Goal: Navigation & Orientation: Find specific page/section

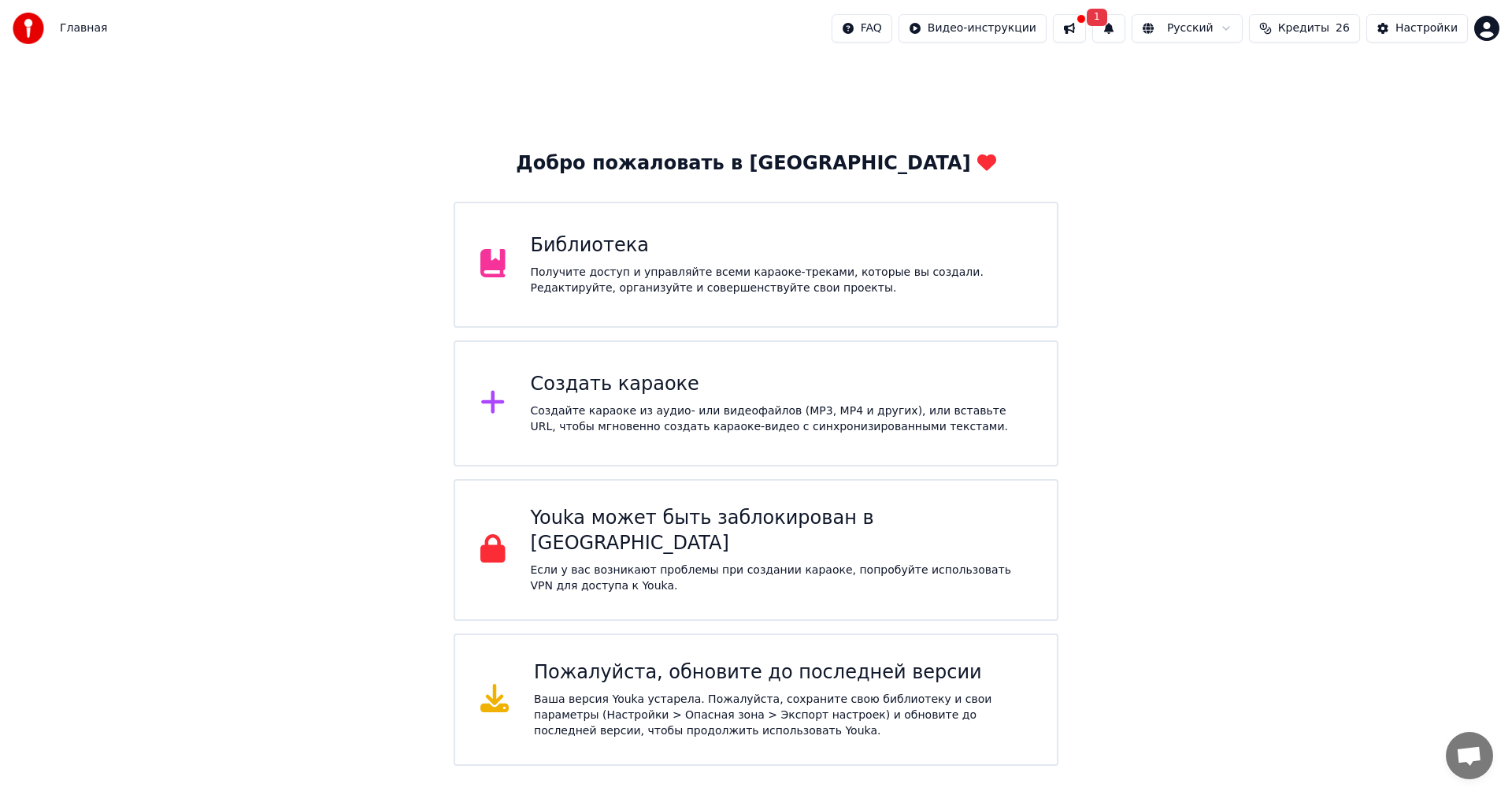
click at [1060, 27] on button at bounding box center [1069, 28] width 33 height 28
click at [1097, 13] on span "1" at bounding box center [1096, 17] width 20 height 17
click at [1224, 79] on button "Обновить" at bounding box center [1231, 77] width 83 height 28
click at [639, 674] on div "Пожалуйста, обновите до последней версии Ваша версия Youka устарела. Пожалуйста…" at bounding box center [782, 700] width 498 height 79
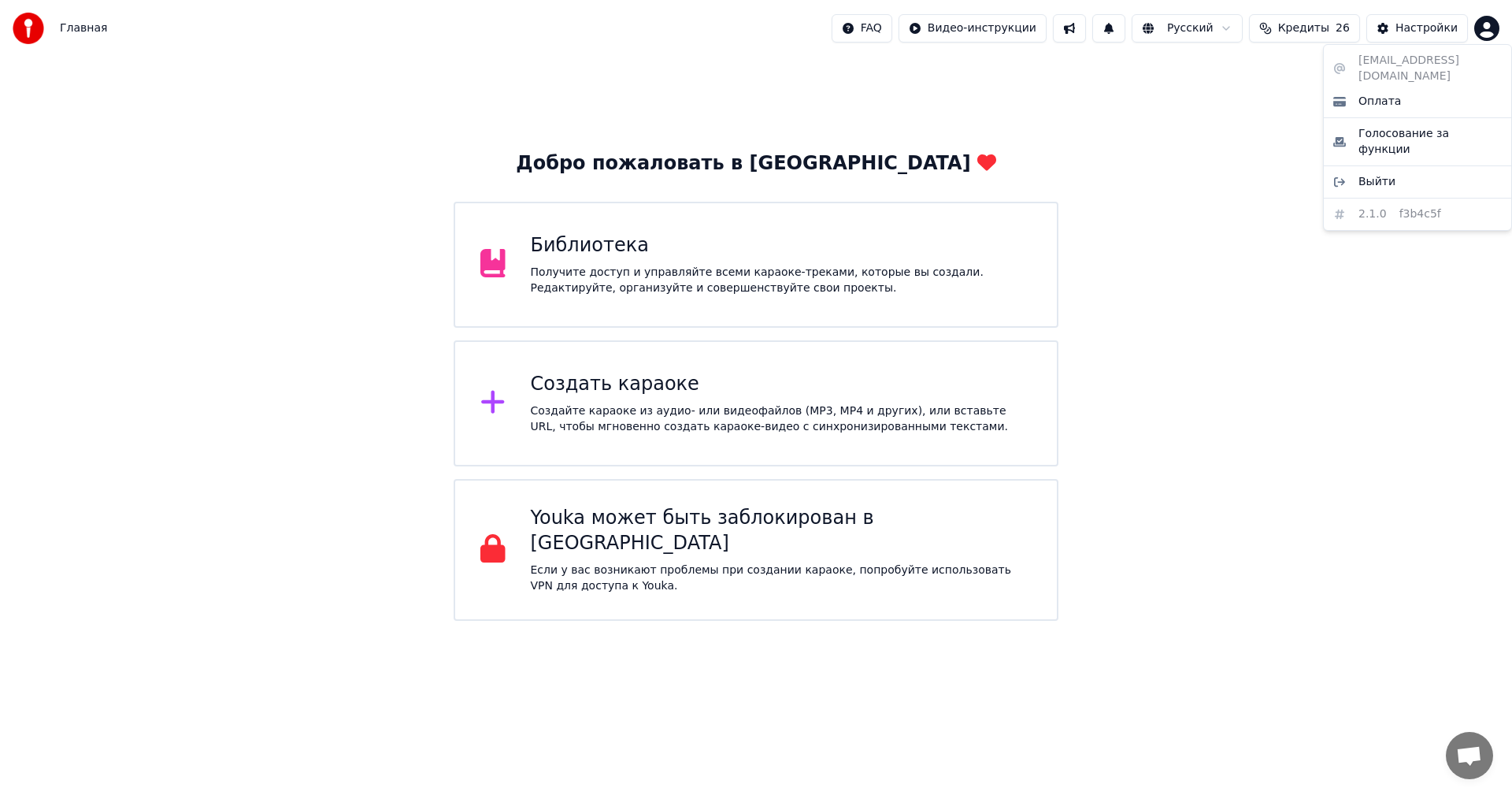
click at [1491, 31] on html "Главная FAQ Видео-инструкции Русский Кредиты 26 Настройки Добро пожаловать в Yo…" at bounding box center [756, 310] width 1512 height 621
click at [1198, 323] on html "Главная FAQ Видео-инструкции Русский Кредиты 26 Настройки Добро пожаловать в Yo…" at bounding box center [756, 310] width 1512 height 621
click at [1406, 25] on div "Настройки" at bounding box center [1426, 28] width 63 height 15
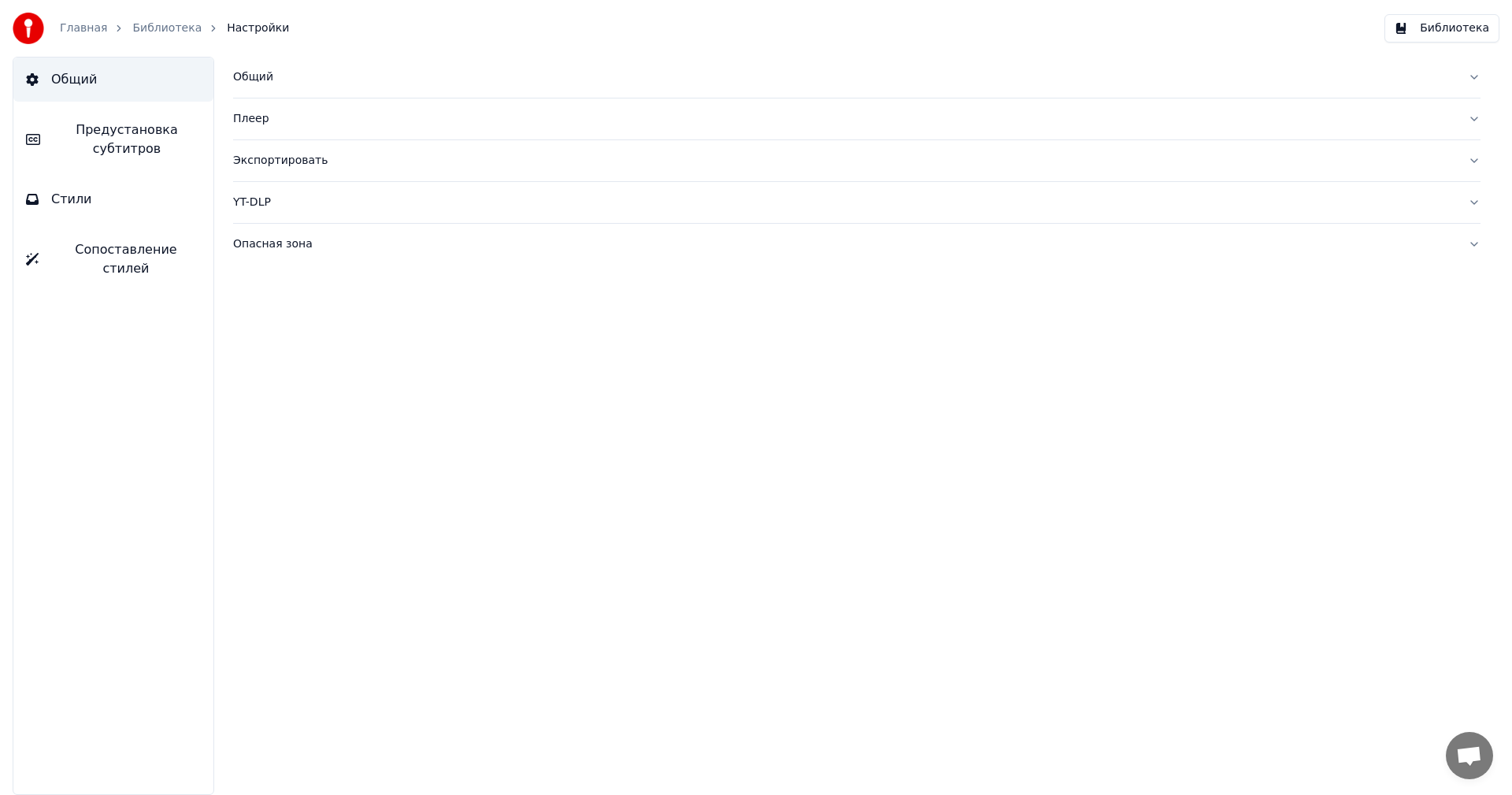
click at [71, 29] on link "Главная" at bounding box center [83, 28] width 47 height 15
